Goal: Task Accomplishment & Management: Manage account settings

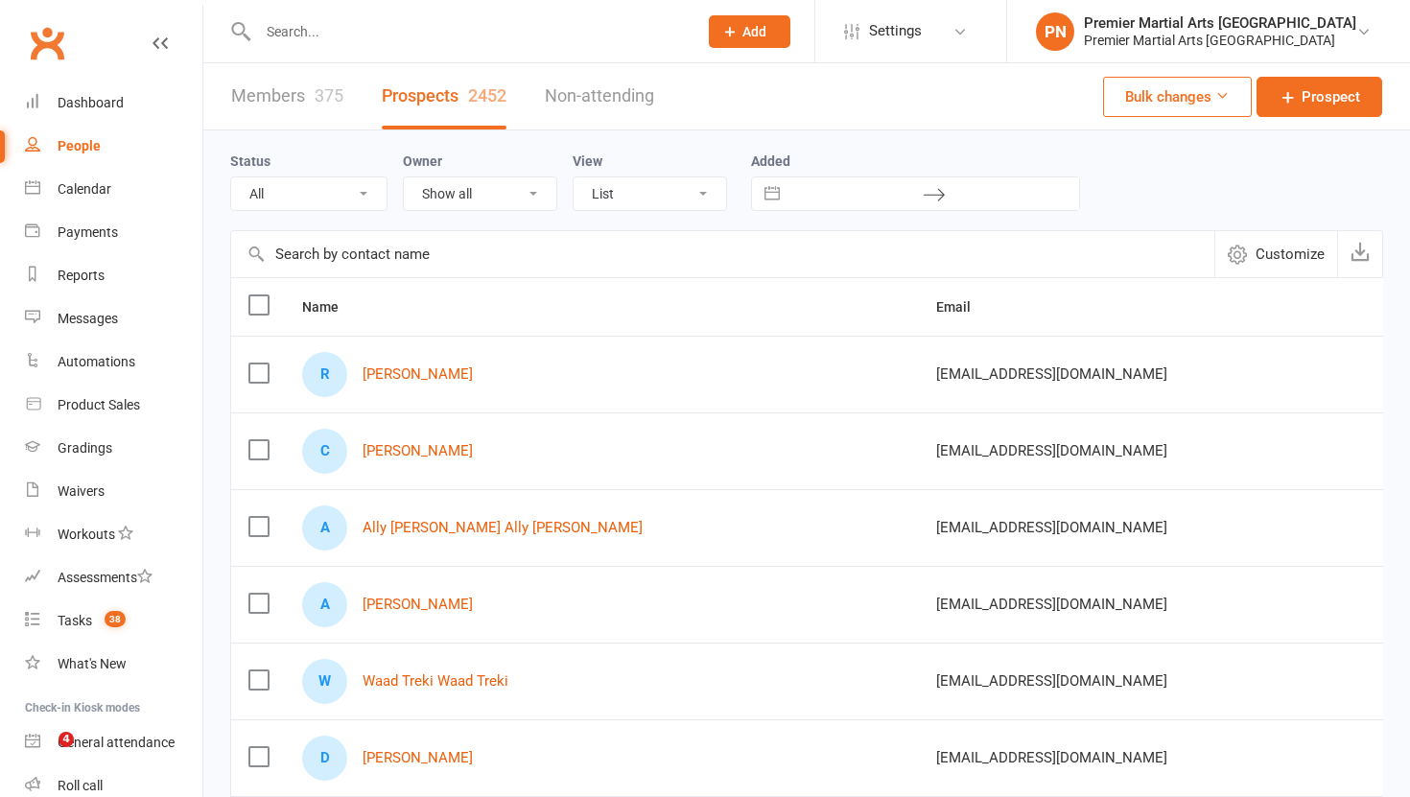
select select "100"
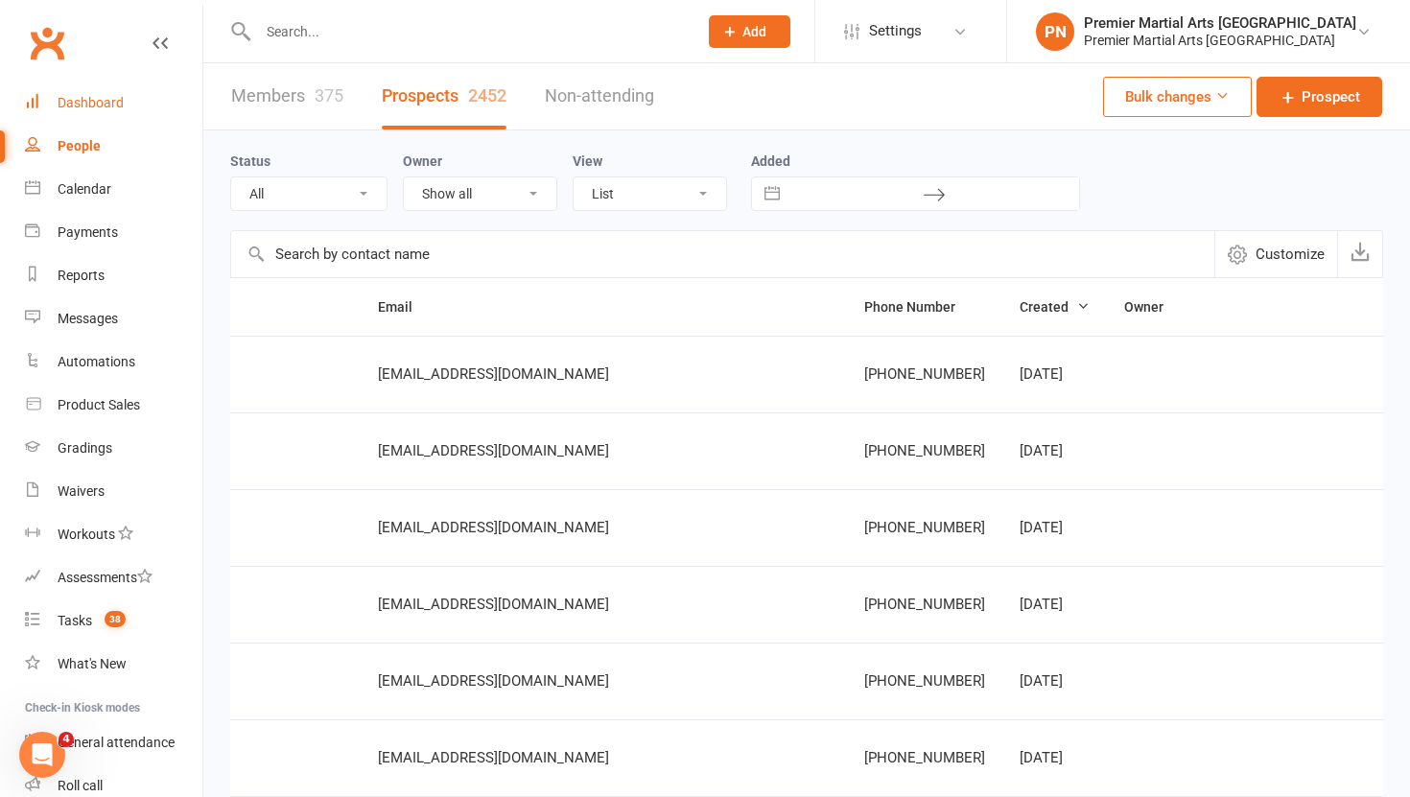
click at [62, 105] on div "Dashboard" at bounding box center [91, 102] width 66 height 15
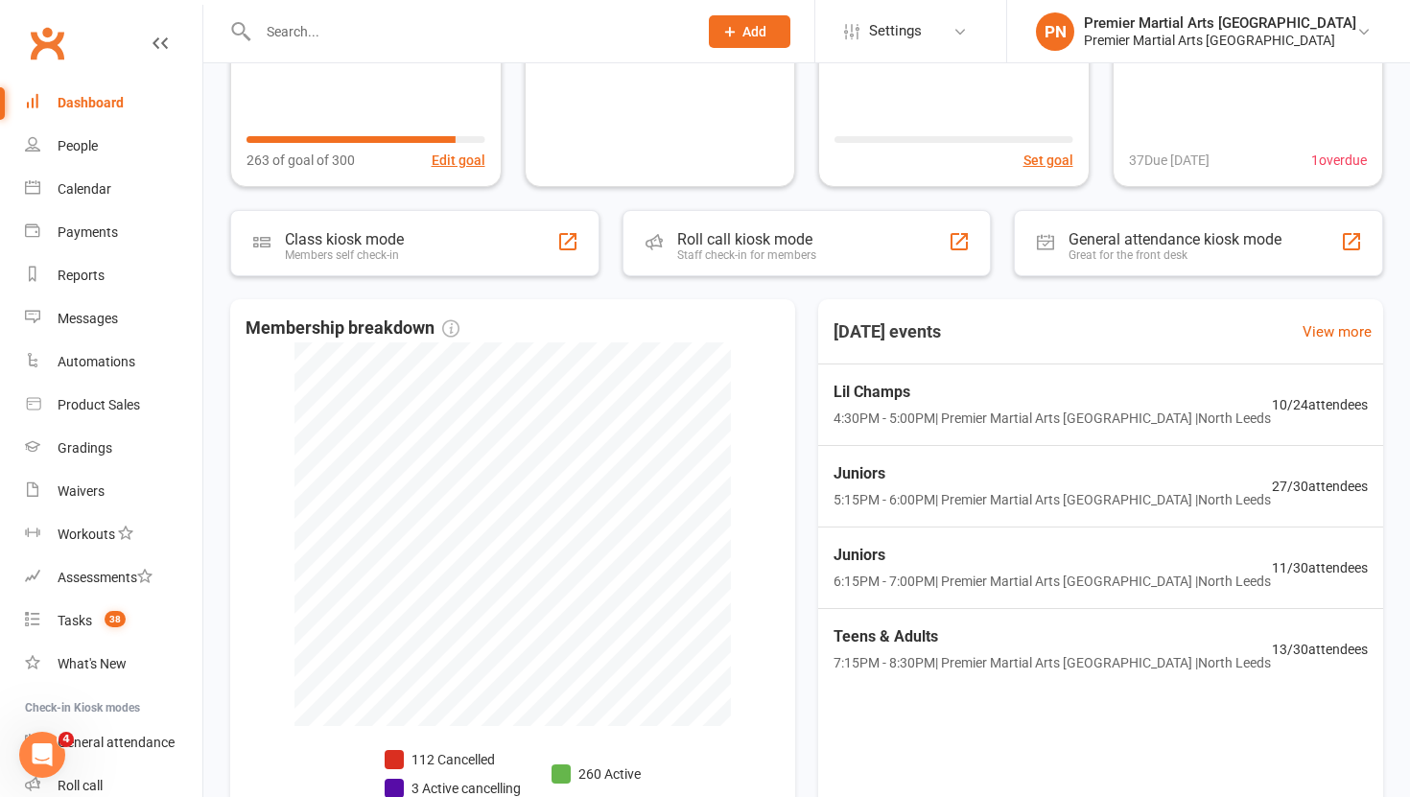
scroll to position [211, 0]
click at [1042, 414] on span "4:30PM - 5:00PM | Premier Martial Arts [GEOGRAPHIC_DATA] | [GEOGRAPHIC_DATA]" at bounding box center [1051, 418] width 446 height 22
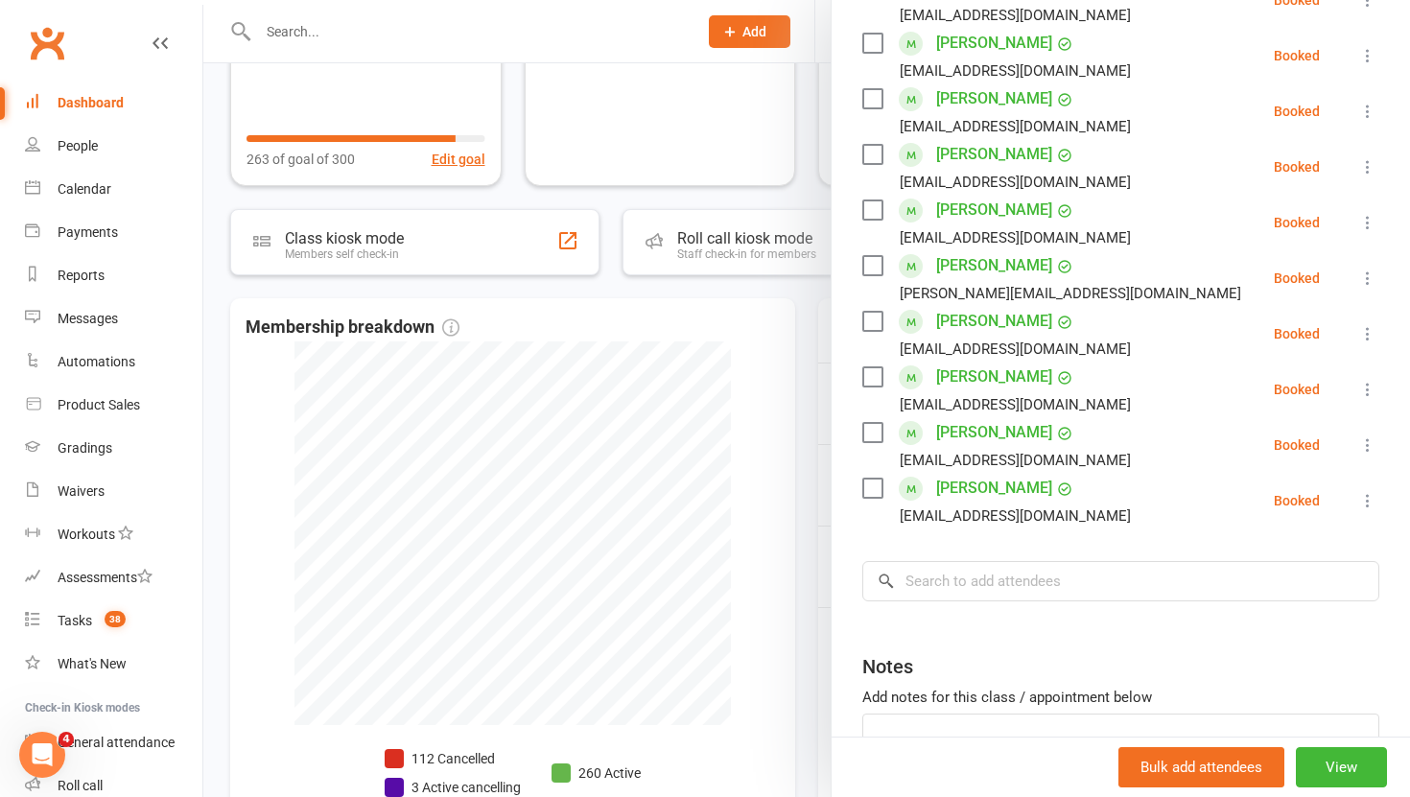
scroll to position [412, 0]
click at [802, 403] on div at bounding box center [806, 398] width 1207 height 797
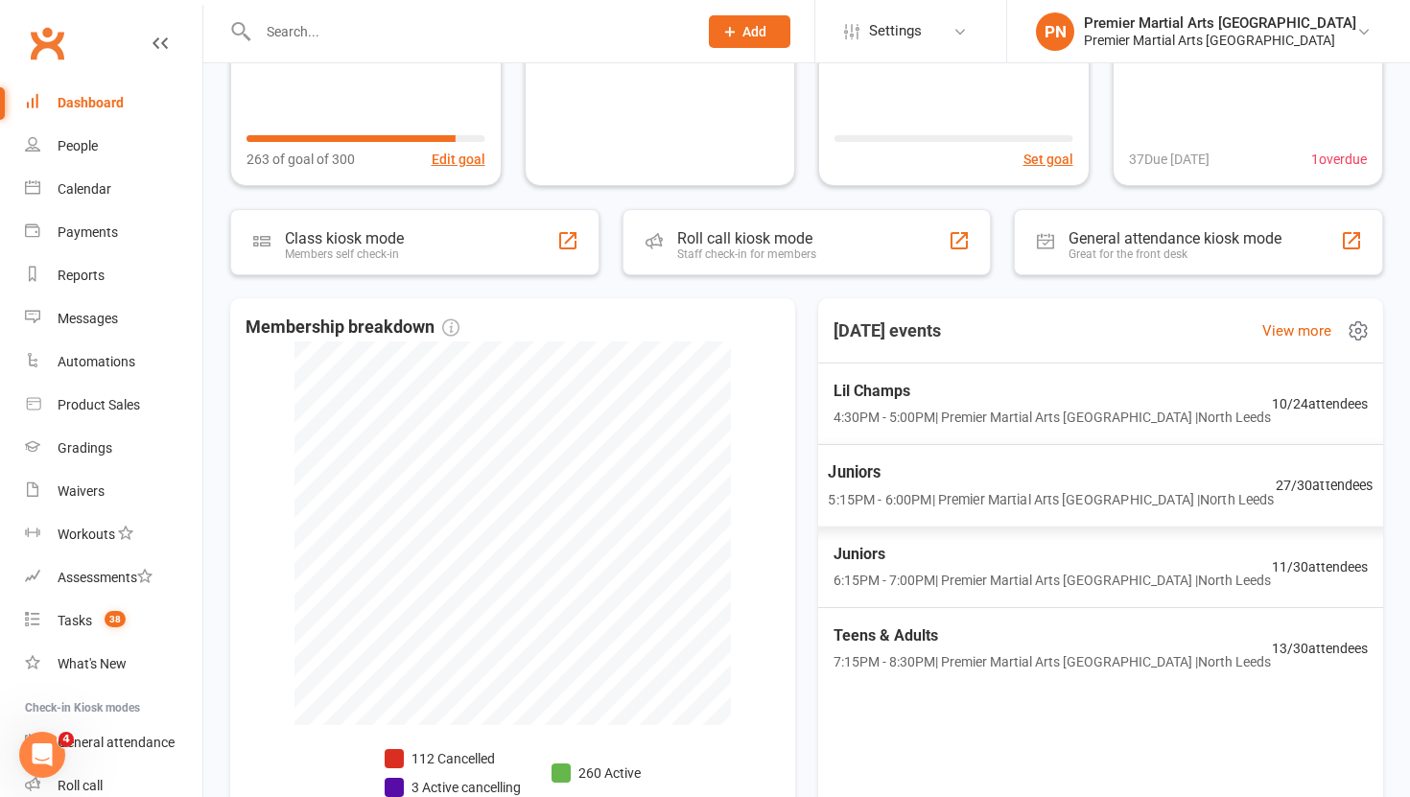
click at [952, 466] on span "Juniors" at bounding box center [1051, 471] width 446 height 25
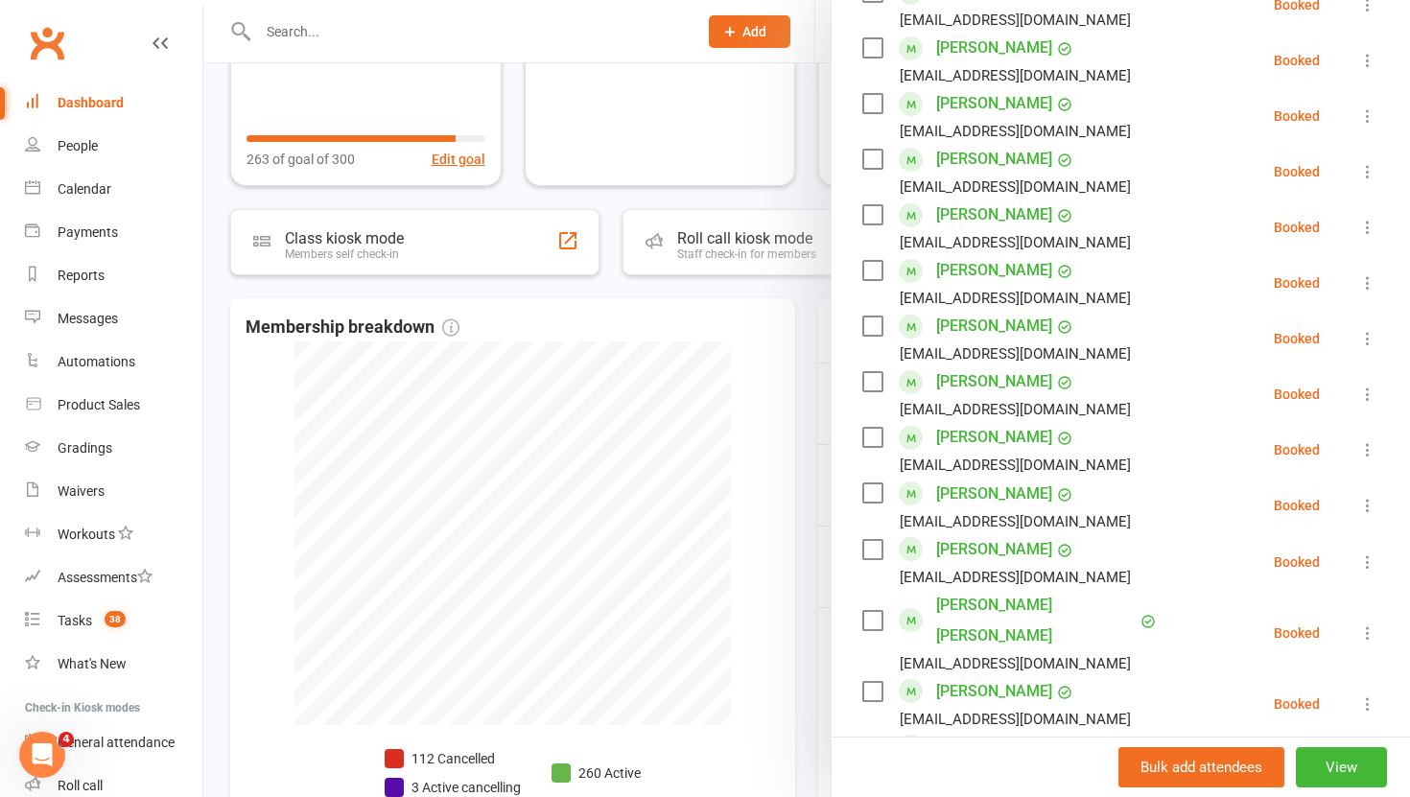
scroll to position [742, 0]
click at [1374, 494] on icon at bounding box center [1367, 503] width 19 height 19
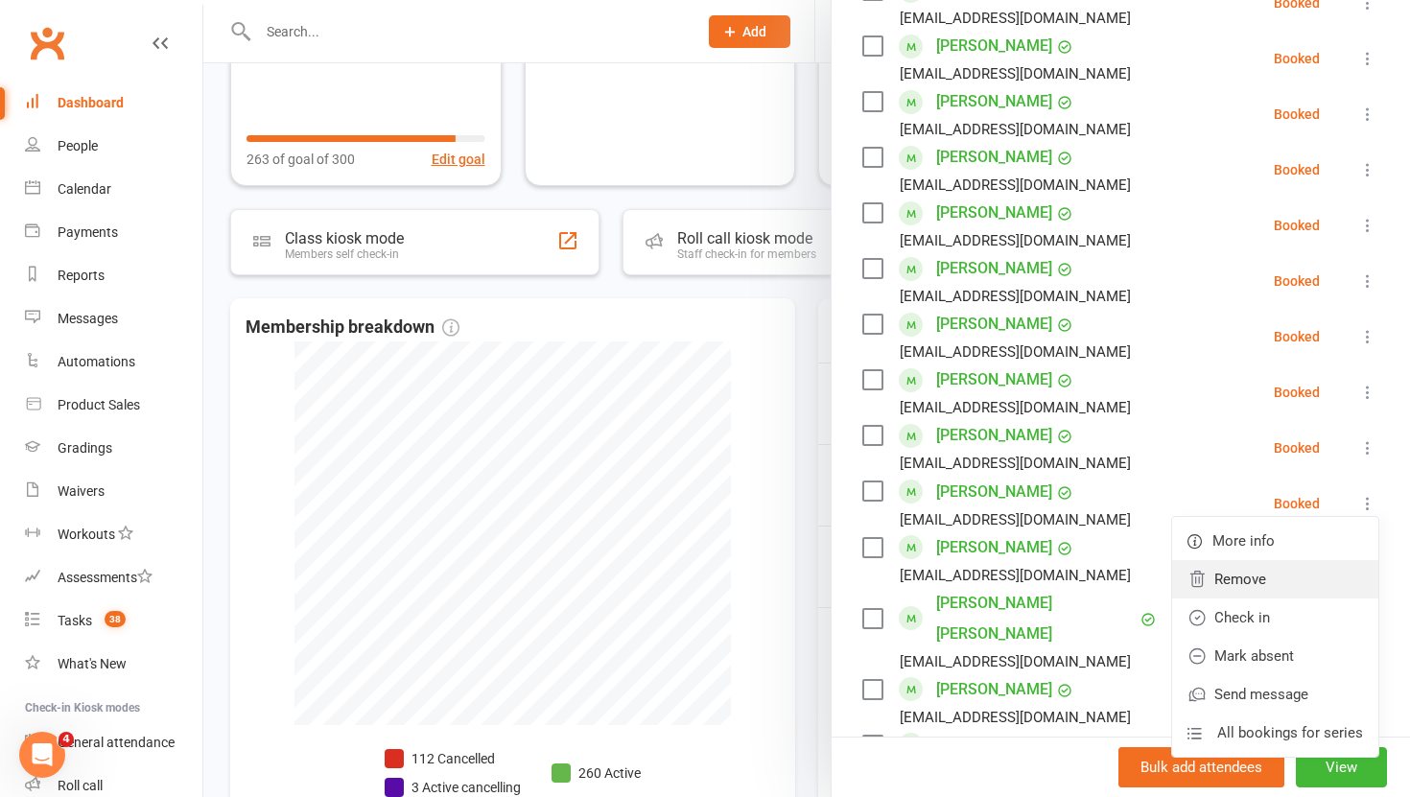
click at [1266, 560] on link "Remove" at bounding box center [1275, 579] width 206 height 38
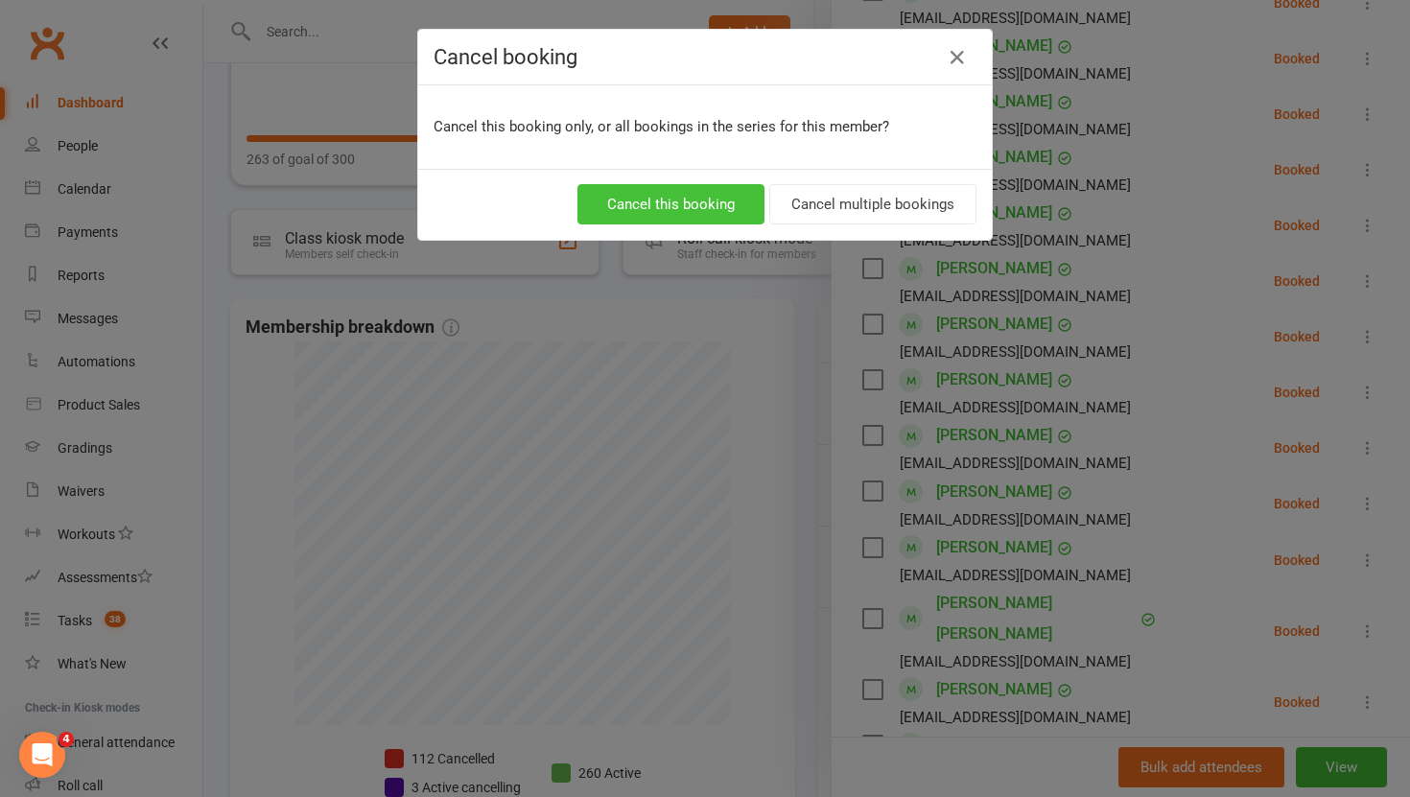
click at [685, 205] on button "Cancel this booking" at bounding box center [670, 204] width 187 height 40
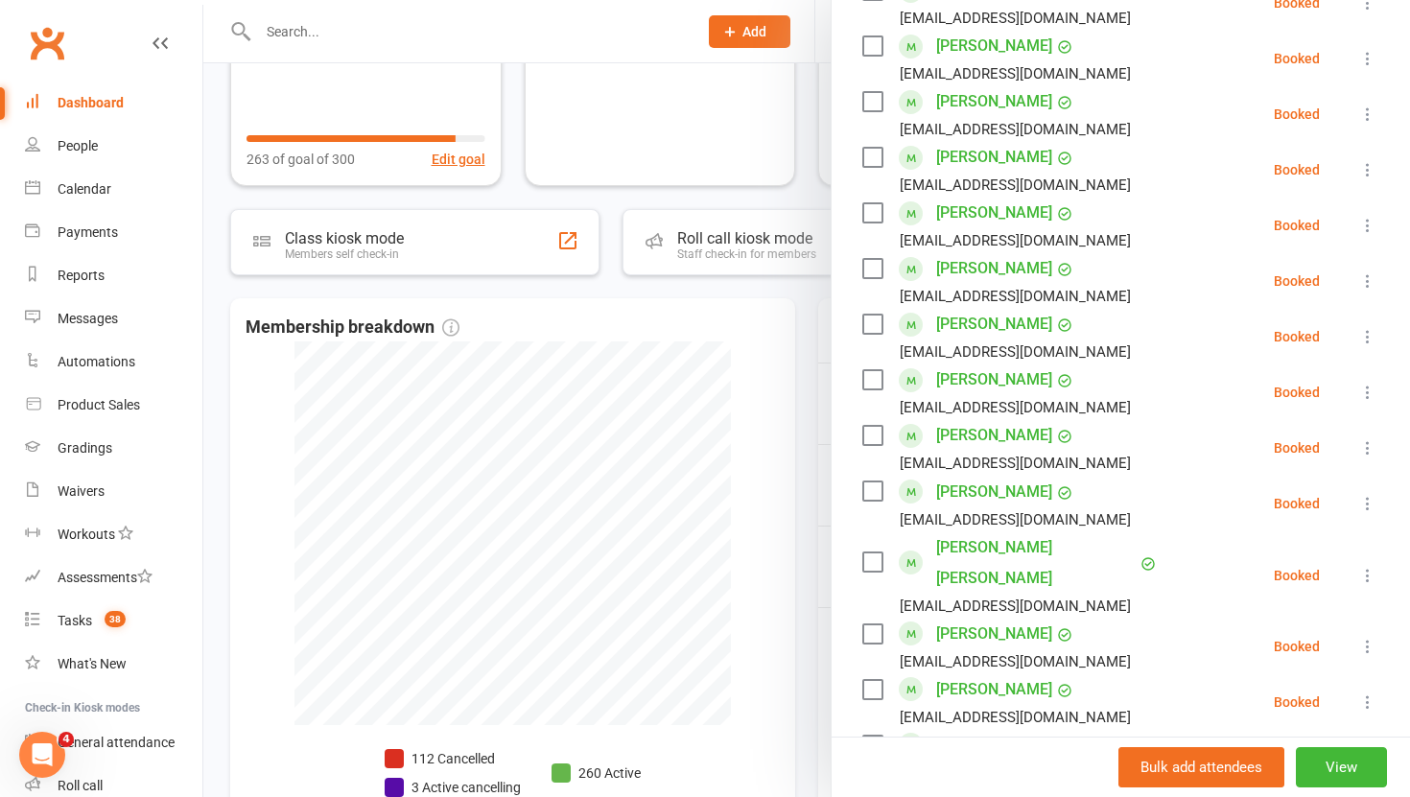
click at [1363, 494] on icon at bounding box center [1367, 503] width 19 height 19
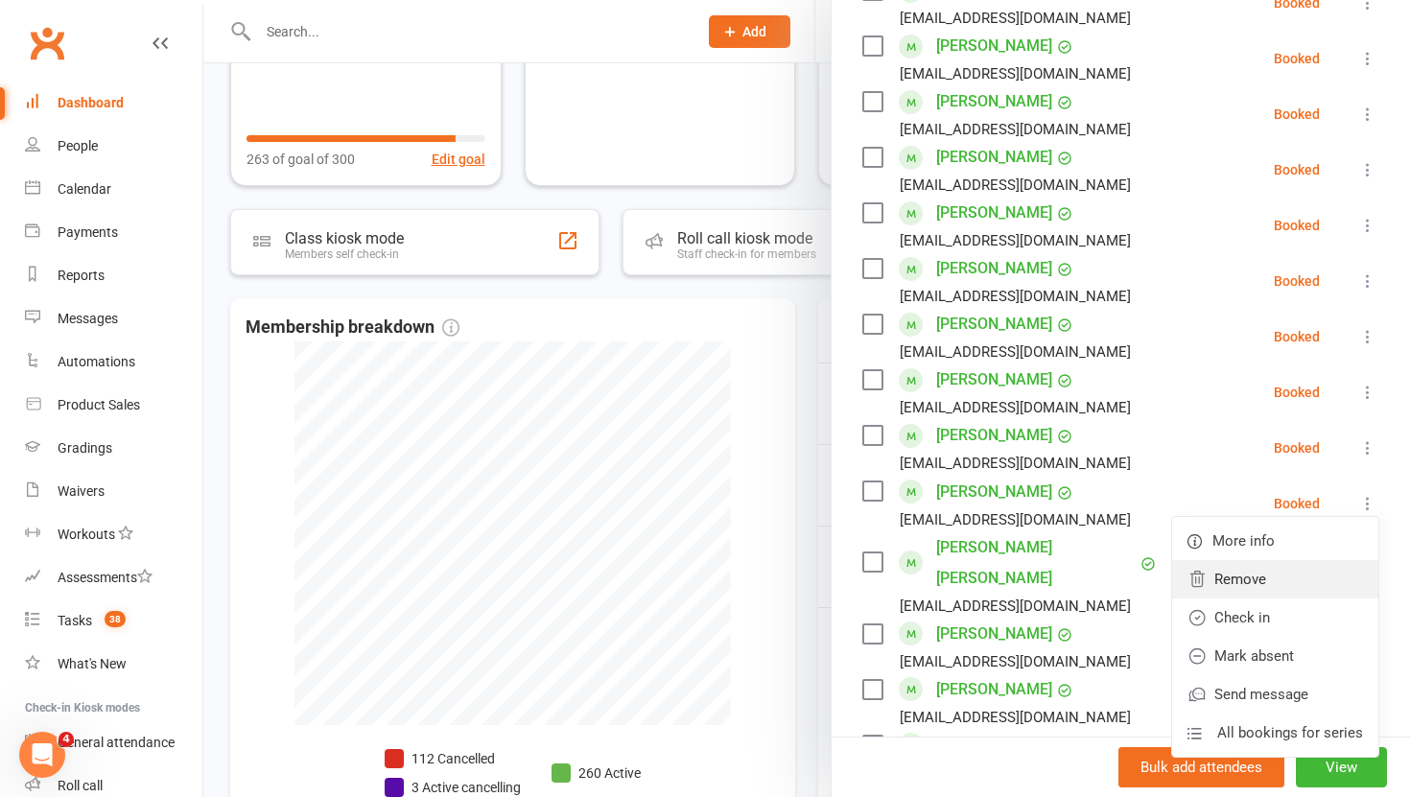
click at [1252, 560] on link "Remove" at bounding box center [1275, 579] width 206 height 38
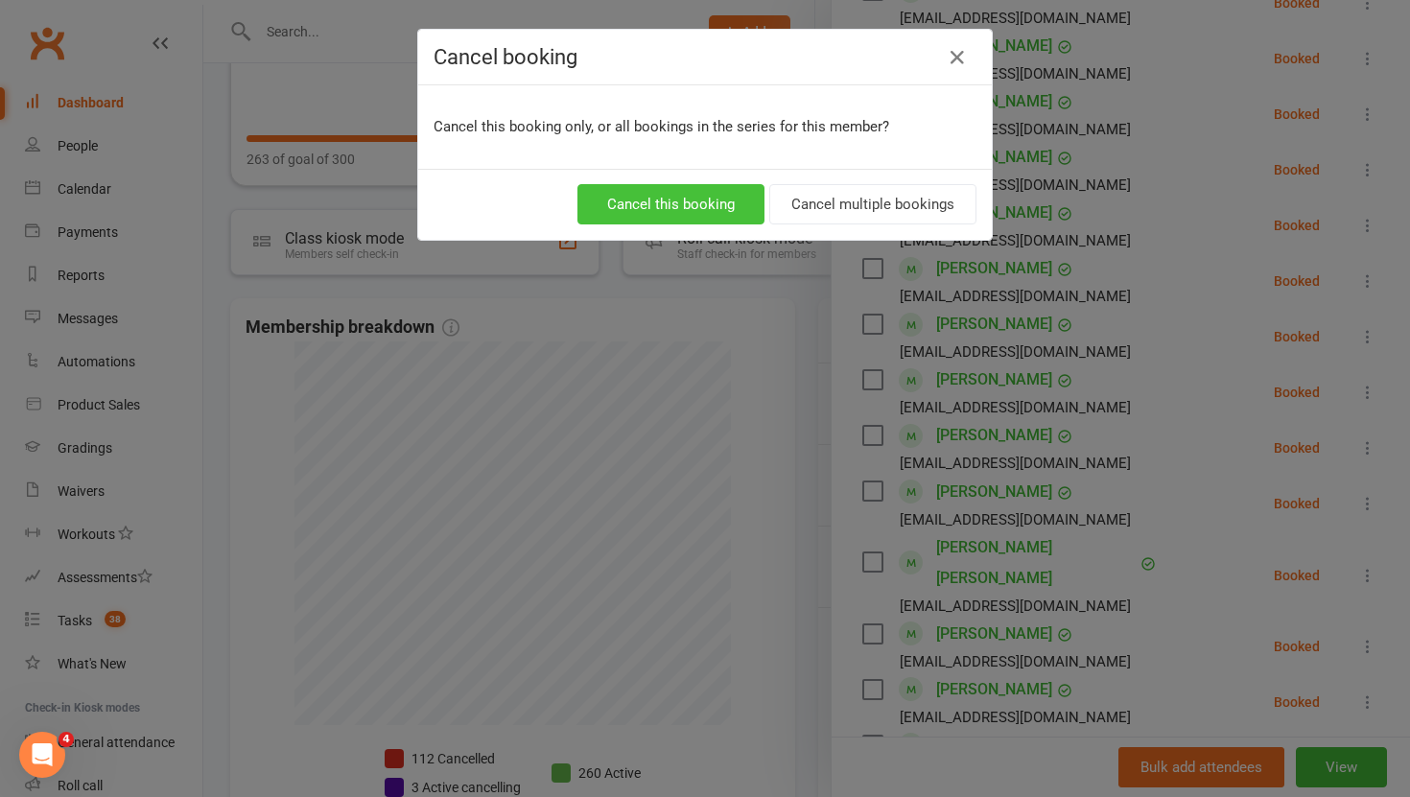
click at [686, 207] on button "Cancel this booking" at bounding box center [670, 204] width 187 height 40
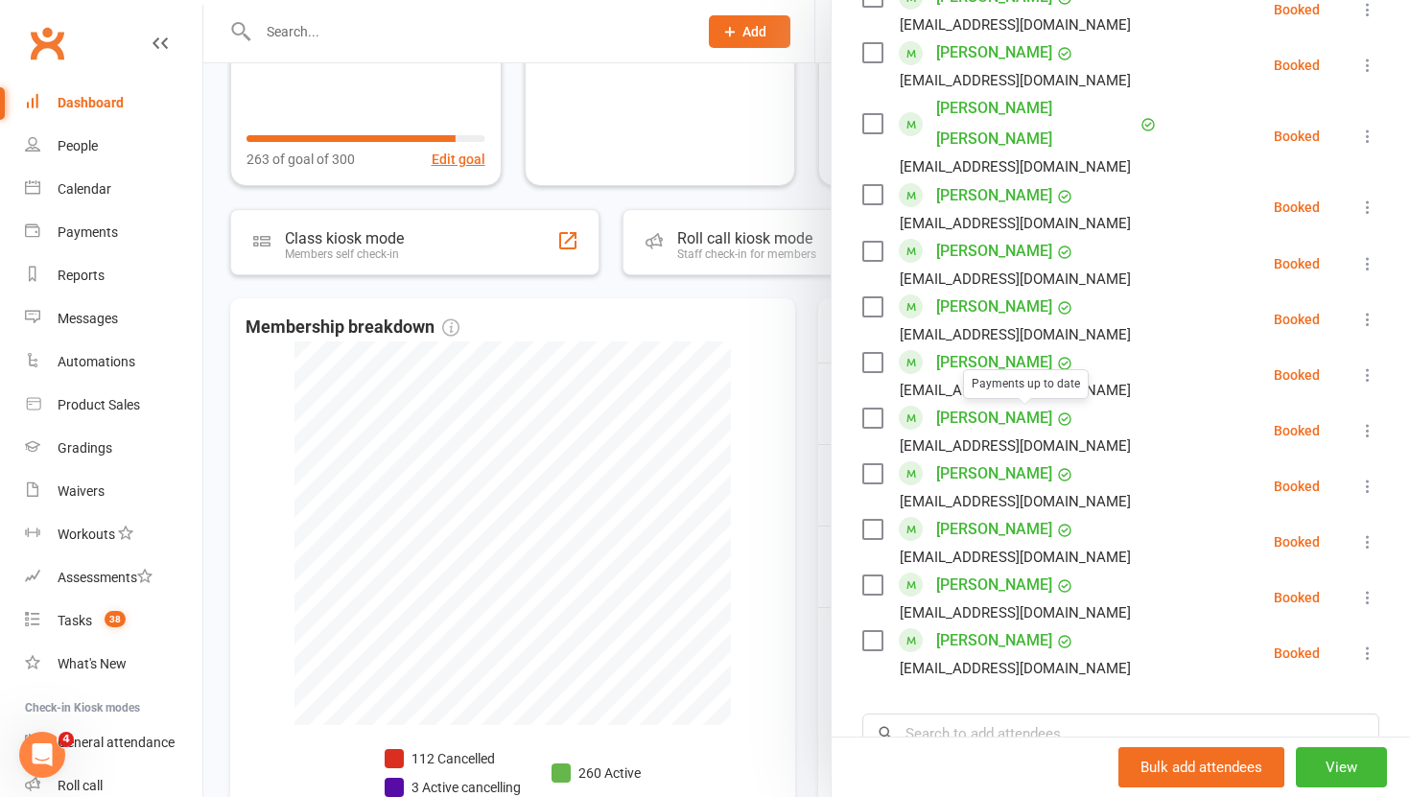
scroll to position [1128, 0]
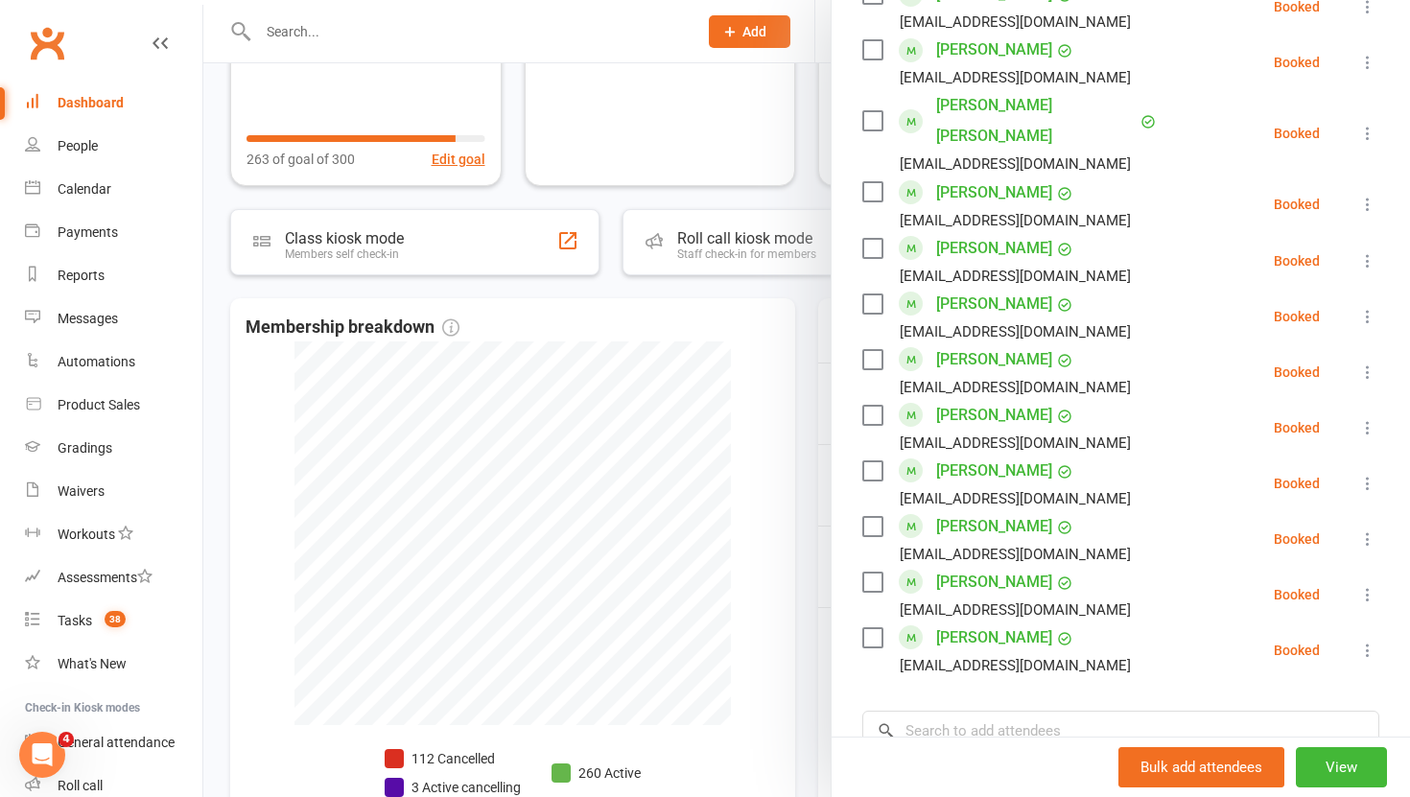
click at [805, 460] on div at bounding box center [806, 398] width 1207 height 797
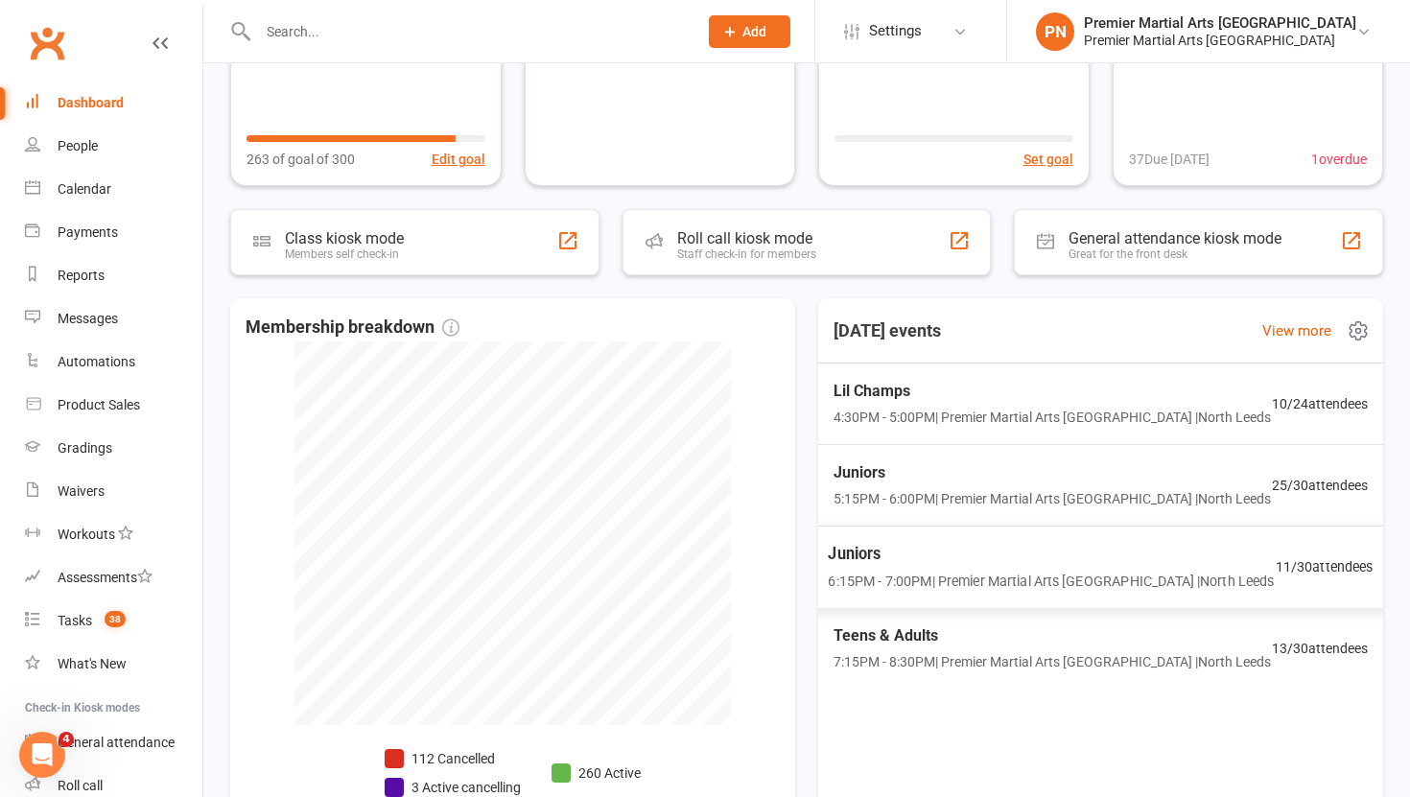
click at [953, 548] on span "Juniors" at bounding box center [1051, 553] width 446 height 25
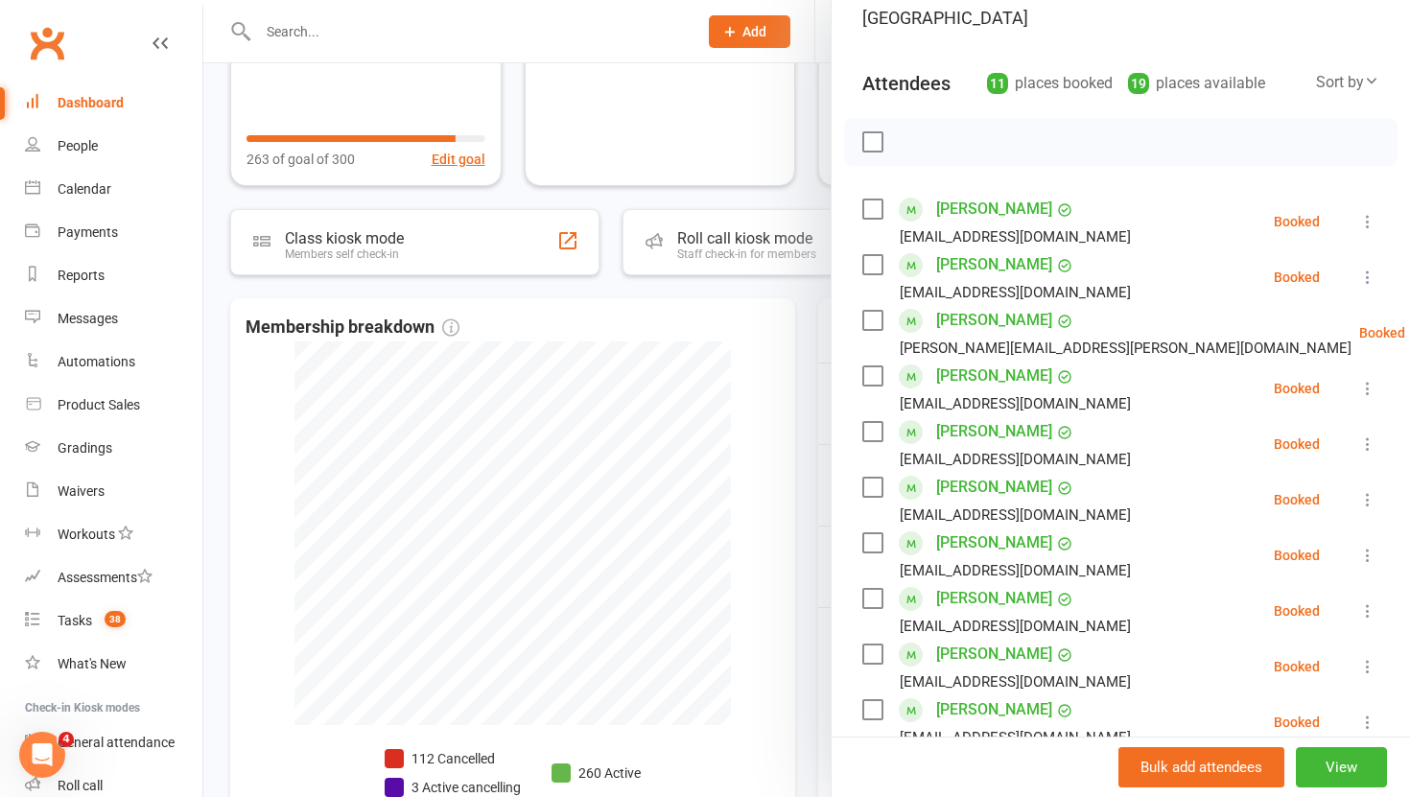
scroll to position [185, 0]
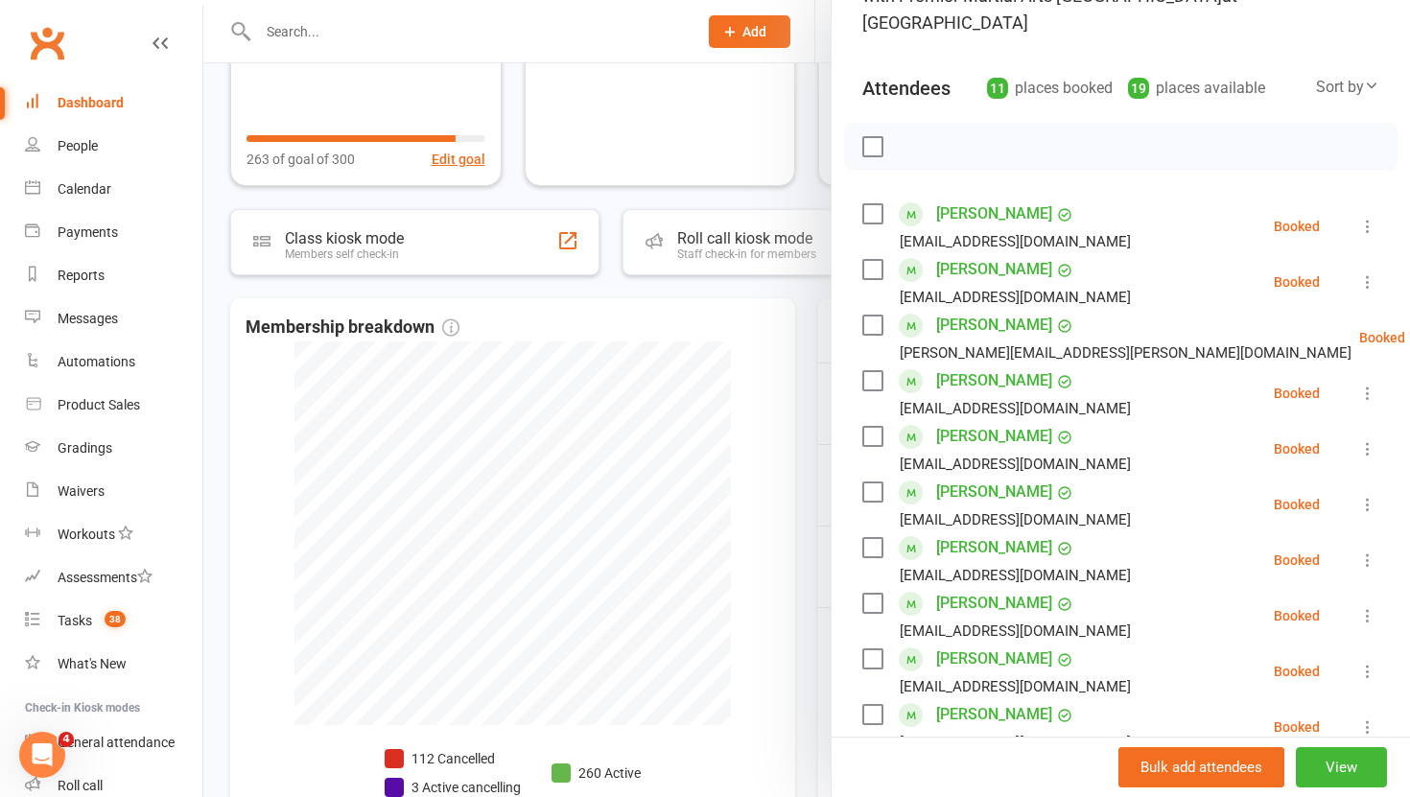
click at [804, 523] on div at bounding box center [806, 398] width 1207 height 797
